Goal: Task Accomplishment & Management: Manage account settings

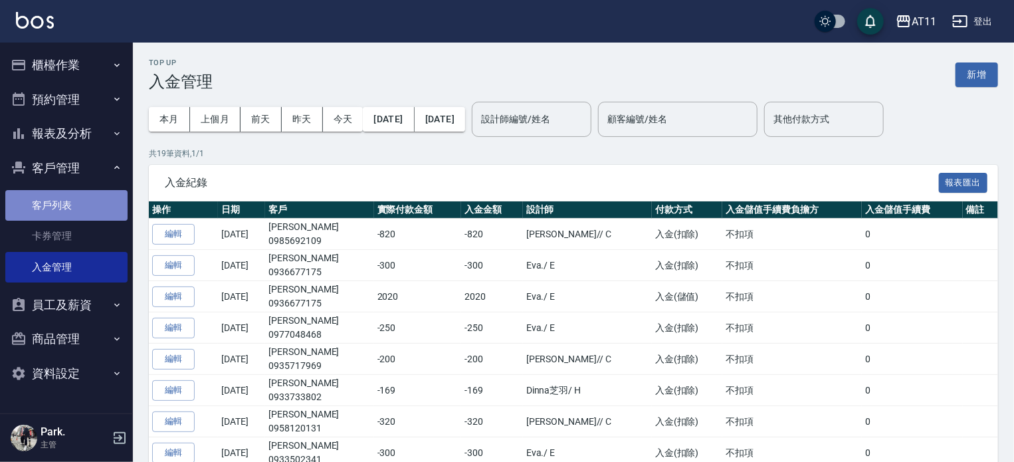
click at [84, 203] on link "客戶列表" at bounding box center [66, 205] width 122 height 31
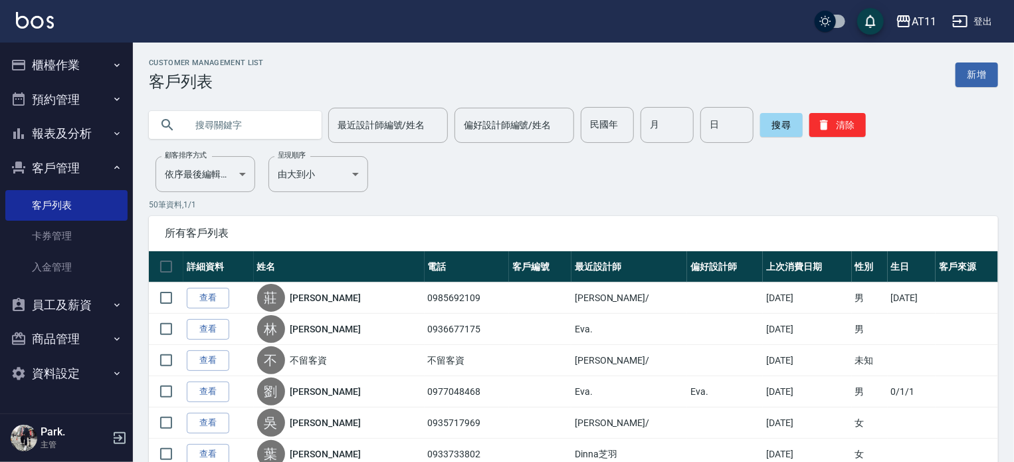
click at [217, 124] on input "text" at bounding box center [248, 125] width 125 height 36
type input "品"
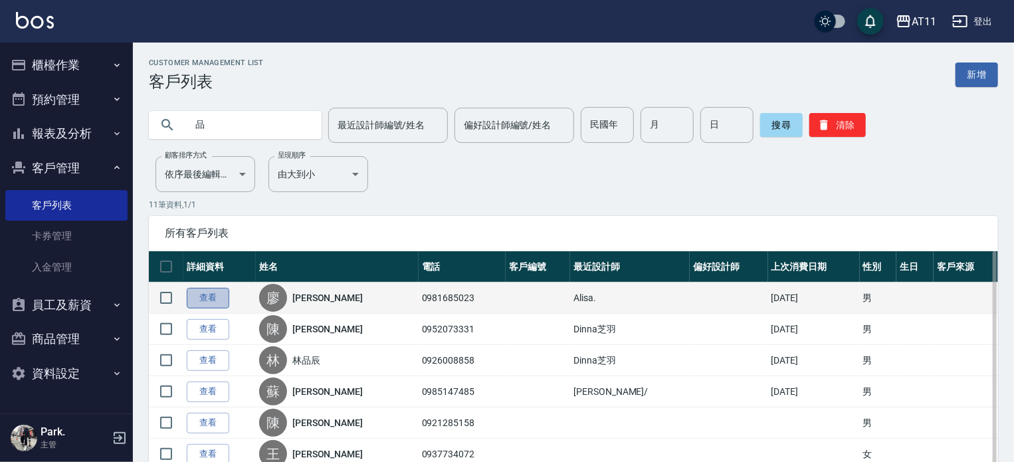
click at [213, 297] on link "查看" at bounding box center [208, 298] width 43 height 21
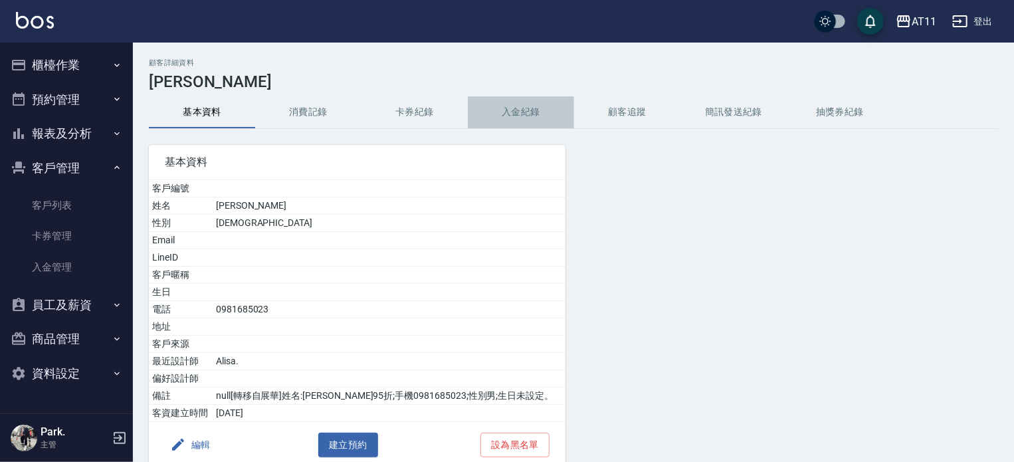
click at [512, 112] on button "入金紀錄" at bounding box center [521, 112] width 106 height 32
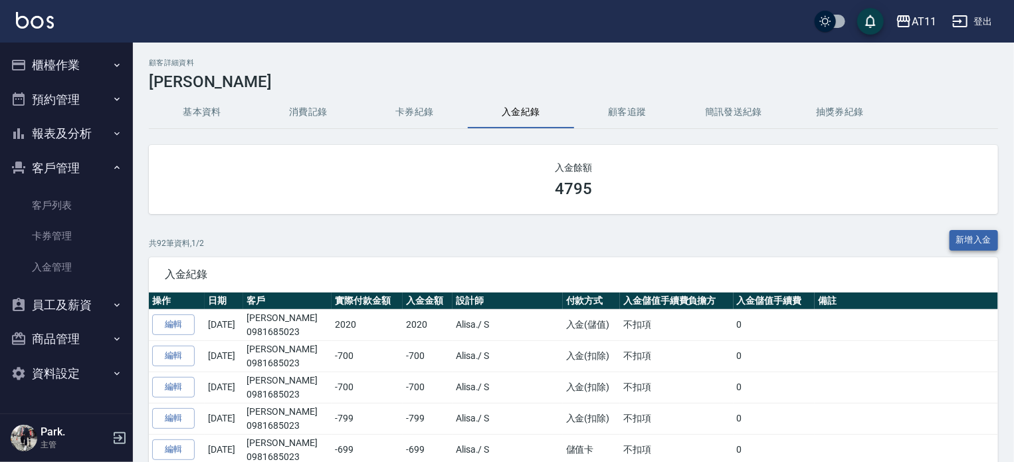
click at [963, 233] on button "新增入金" at bounding box center [973, 240] width 49 height 21
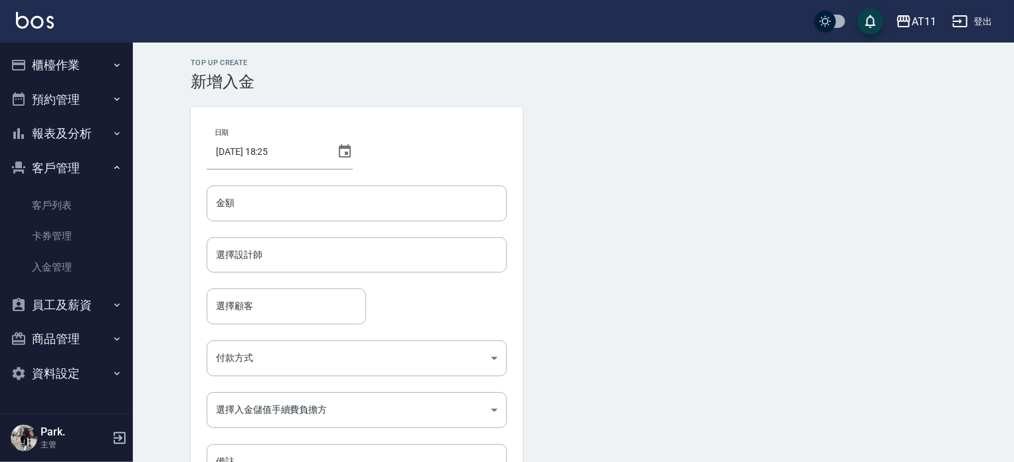
click at [353, 225] on div "日期 2025/09/05 18:25 金額 金額 選擇設計師 選擇設計師 選擇顧客 選擇顧客 付款方式 ​ 付款方式 選擇入金儲值手續費負擔方 ​ 選擇入金…" at bounding box center [357, 301] width 332 height 389
click at [352, 212] on input "金額" at bounding box center [357, 203] width 300 height 36
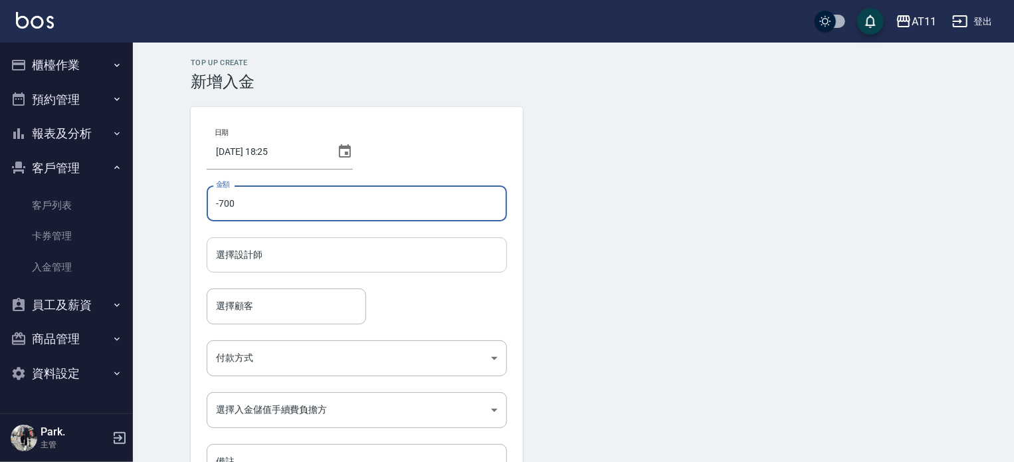
type input "-700"
click at [394, 249] on input "選擇設計師" at bounding box center [357, 254] width 288 height 23
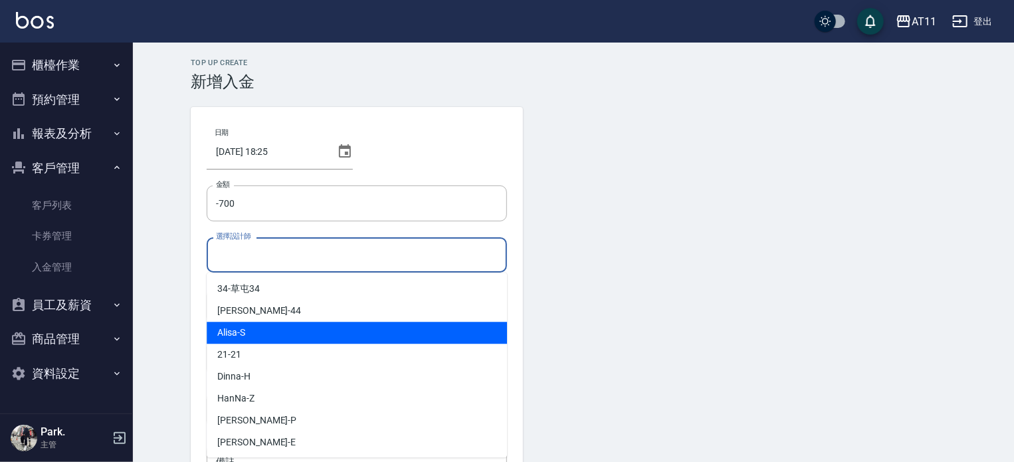
click at [285, 335] on div "Alisa -S" at bounding box center [357, 333] width 300 height 22
type input "Alisa-S"
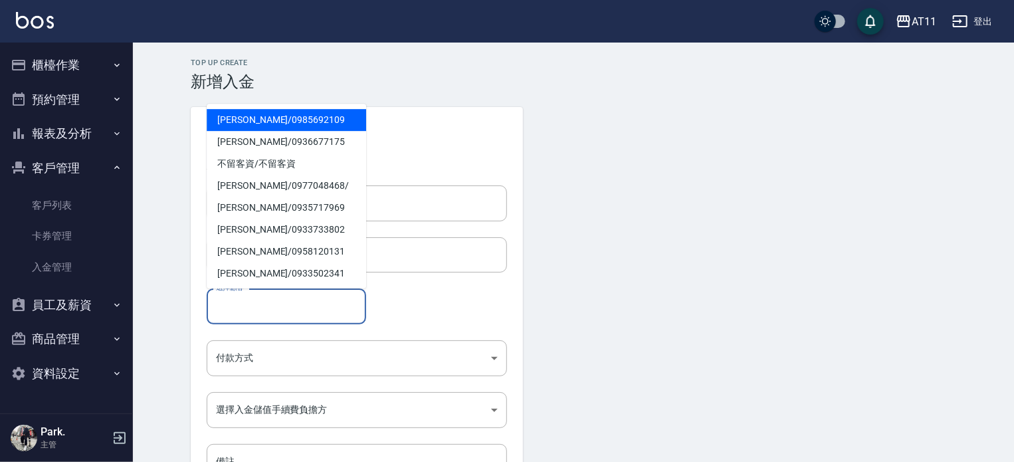
click at [289, 313] on input "選擇顧客" at bounding box center [286, 305] width 147 height 23
click at [260, 124] on span "廖品傑 / 0981685023" at bounding box center [286, 120] width 159 height 22
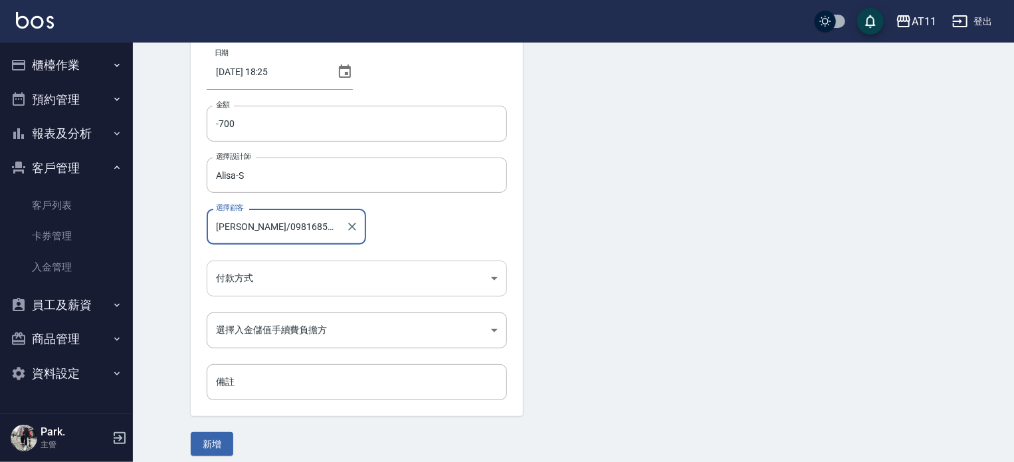
scroll to position [90, 0]
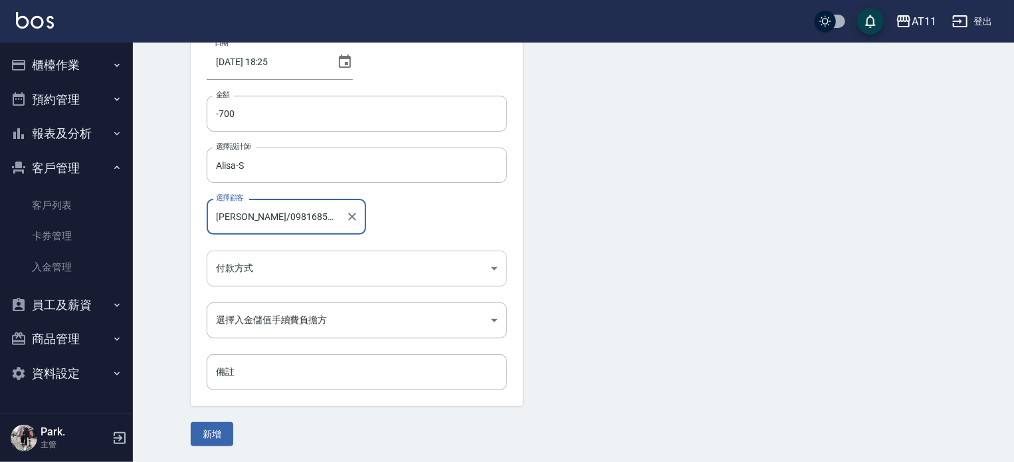
type input "廖品傑/0981685023"
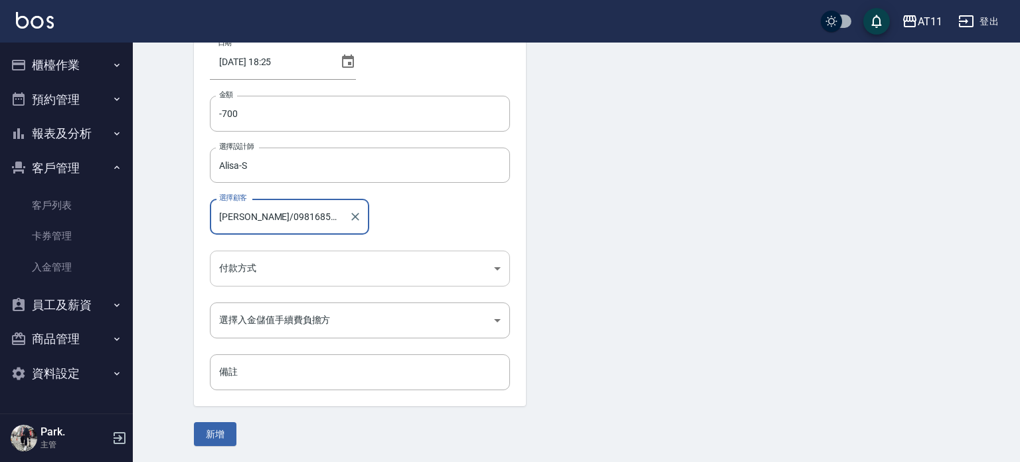
click at [270, 266] on body "AT11 登出 櫃檯作業 打帳單 帳單列表 現金收支登錄 材料自購登錄 每日結帳 排班表 現場電腦打卡 掃碼打卡 預約管理 預約管理 單日預約紀錄 單週預約紀…" at bounding box center [510, 185] width 1020 height 551
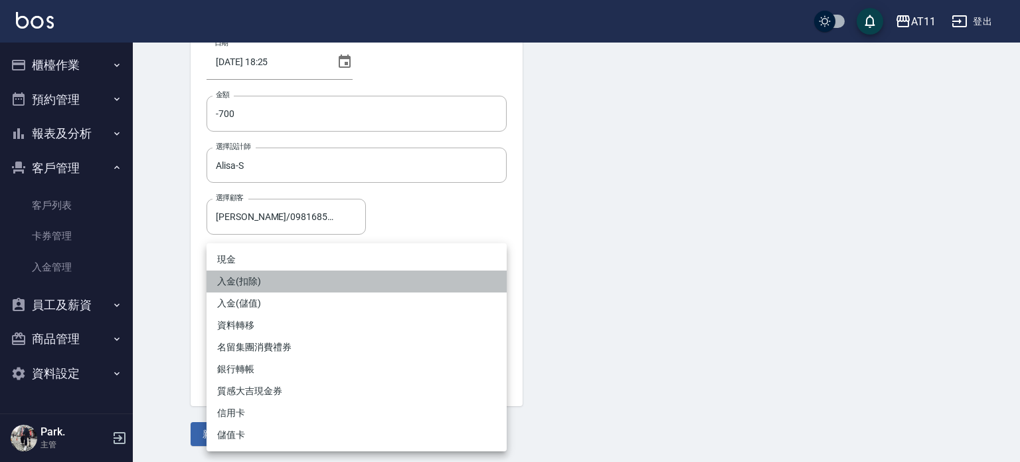
click at [255, 278] on li "入金(扣除)" at bounding box center [357, 281] width 300 height 22
type input "入金(扣除)"
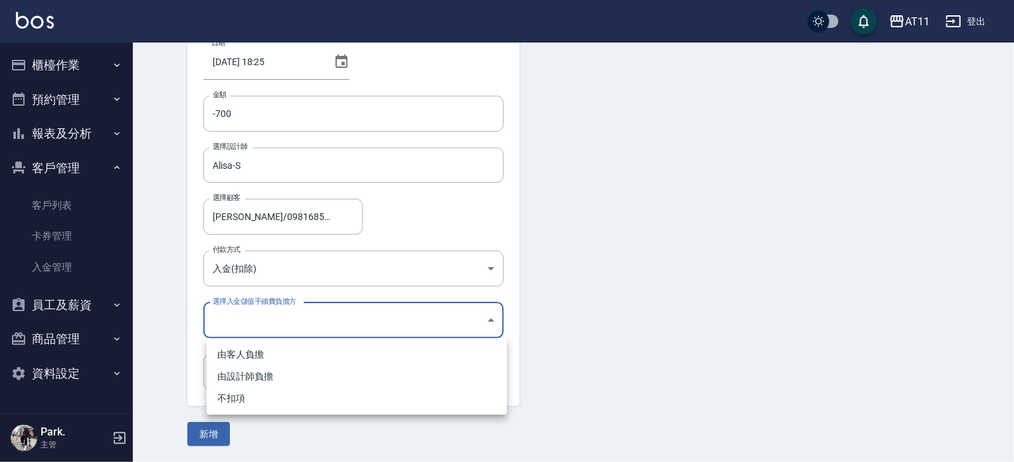
click at [277, 309] on body "AT11 登出 櫃檯作業 打帳單 帳單列表 現金收支登錄 材料自購登錄 每日結帳 排班表 現場電腦打卡 掃碼打卡 預約管理 預約管理 單日預約紀錄 單週預約紀…" at bounding box center [507, 185] width 1014 height 551
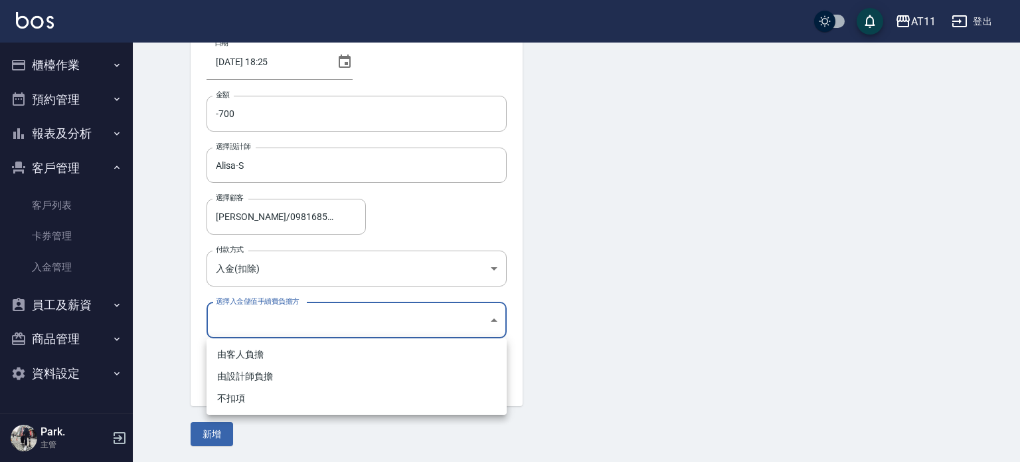
click at [248, 393] on li "不扣項" at bounding box center [357, 398] width 300 height 22
type input "WITHOUTHANDLINGFEE"
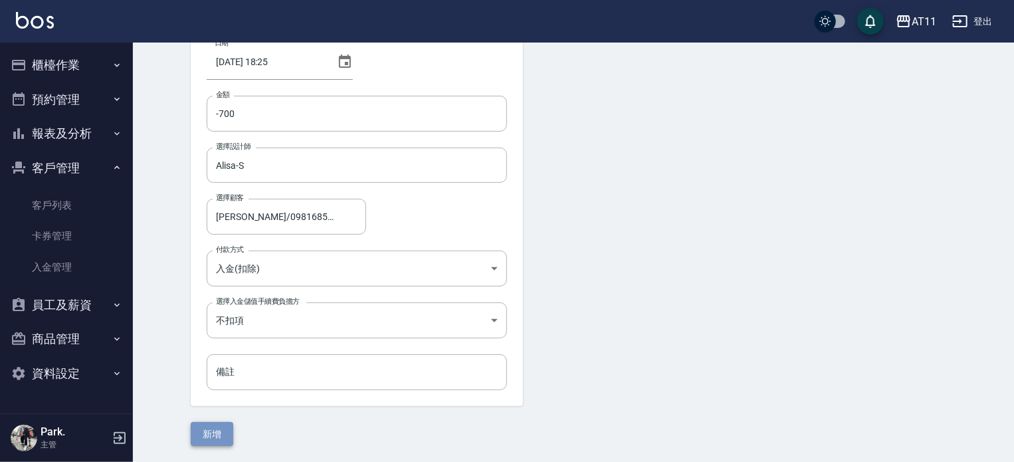
click at [215, 435] on button "新增" at bounding box center [212, 434] width 43 height 25
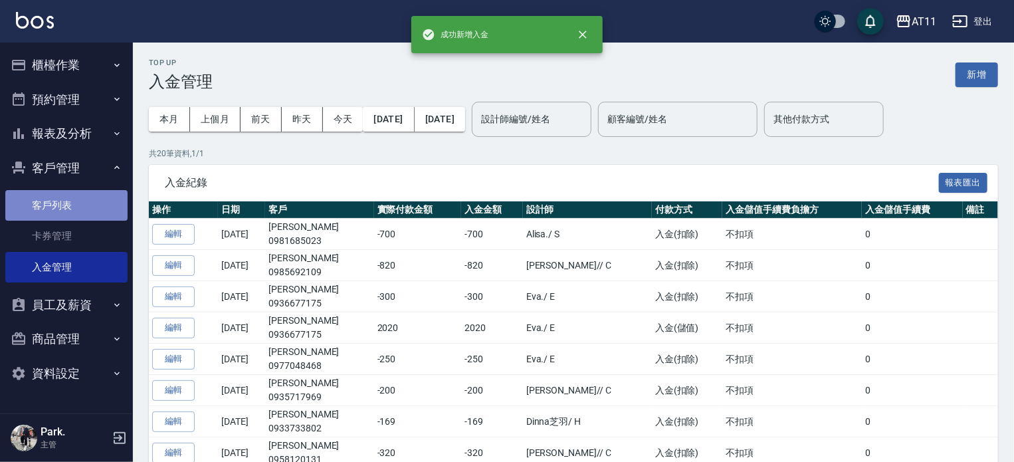
click at [74, 203] on link "客戶列表" at bounding box center [66, 205] width 122 height 31
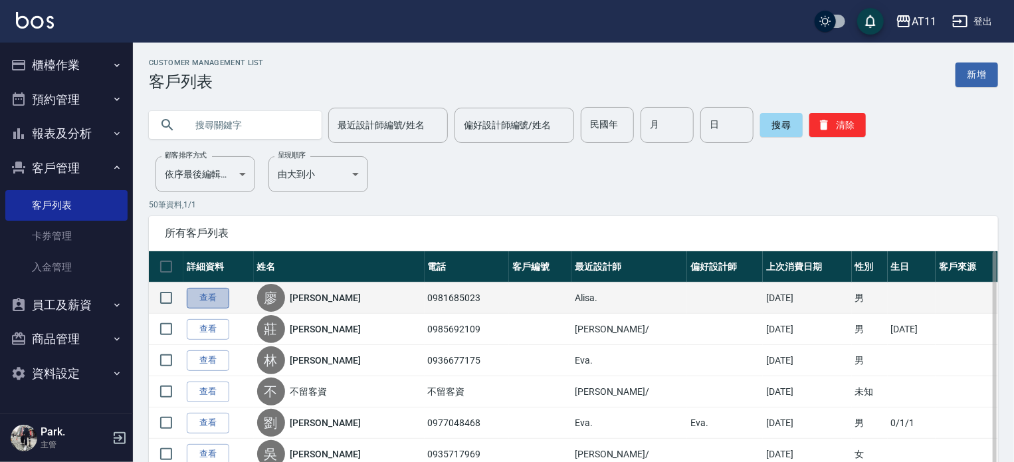
click at [210, 295] on link "查看" at bounding box center [208, 298] width 43 height 21
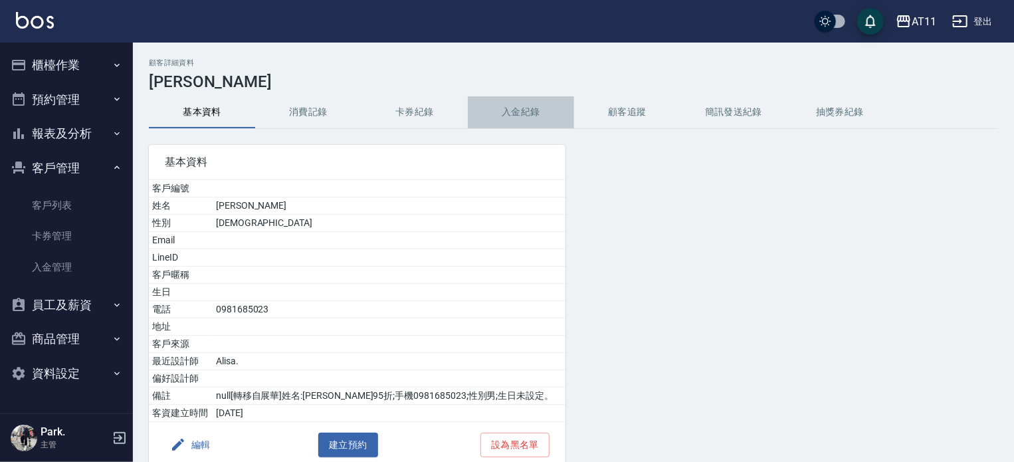
click at [524, 111] on button "入金紀錄" at bounding box center [521, 112] width 106 height 32
